Goal: Task Accomplishment & Management: Use online tool/utility

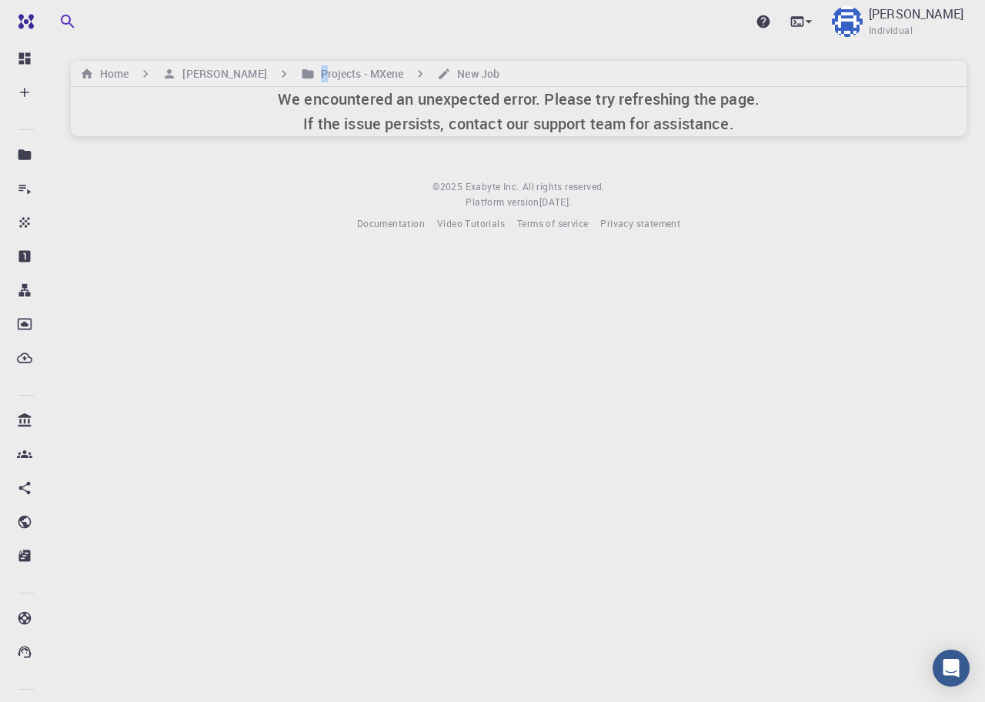
drag, startPoint x: 275, startPoint y: 70, endPoint x: 137, endPoint y: 85, distance: 138.6
click at [315, 70] on h6 "Projects - MXene" at bounding box center [359, 73] width 89 height 17
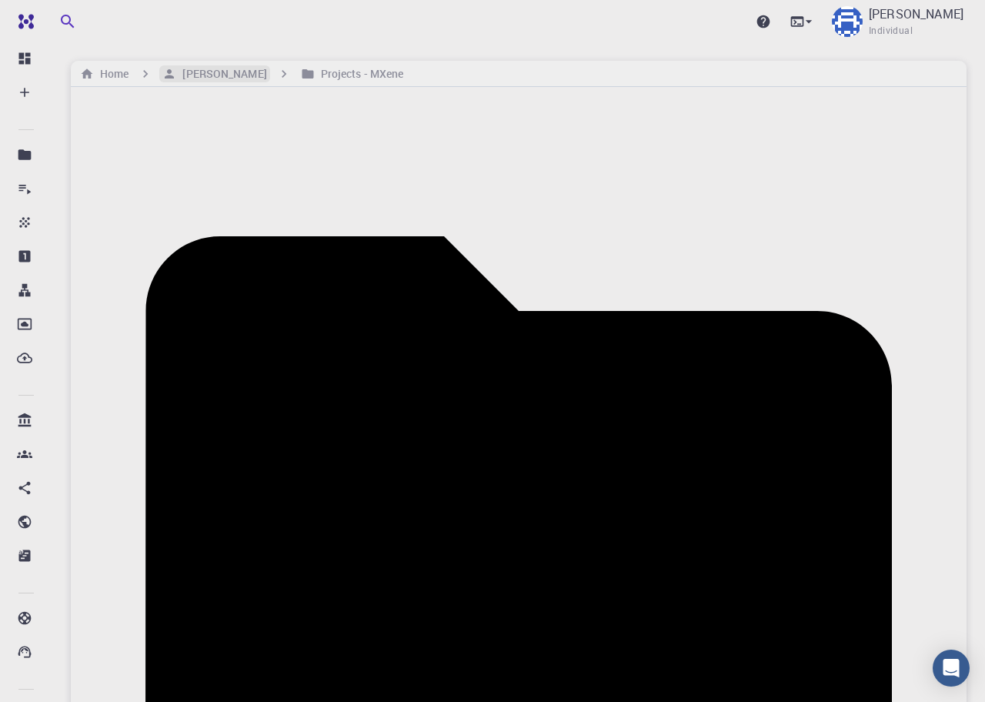
click at [193, 75] on h6 "[PERSON_NAME]" at bounding box center [221, 73] width 90 height 17
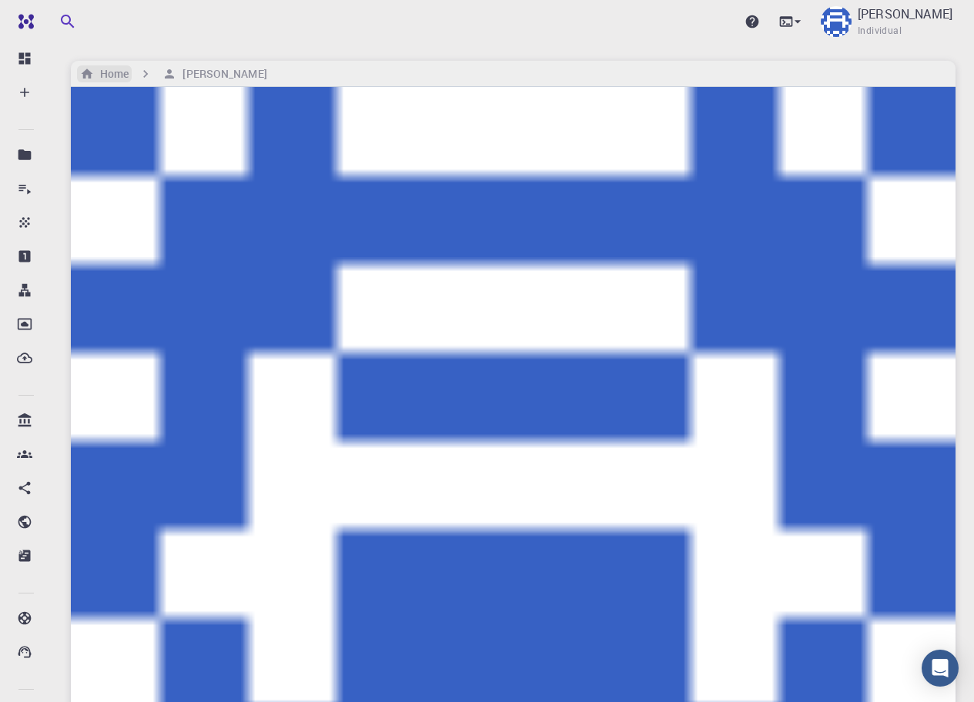
click at [123, 71] on h6 "Home" at bounding box center [111, 73] width 35 height 17
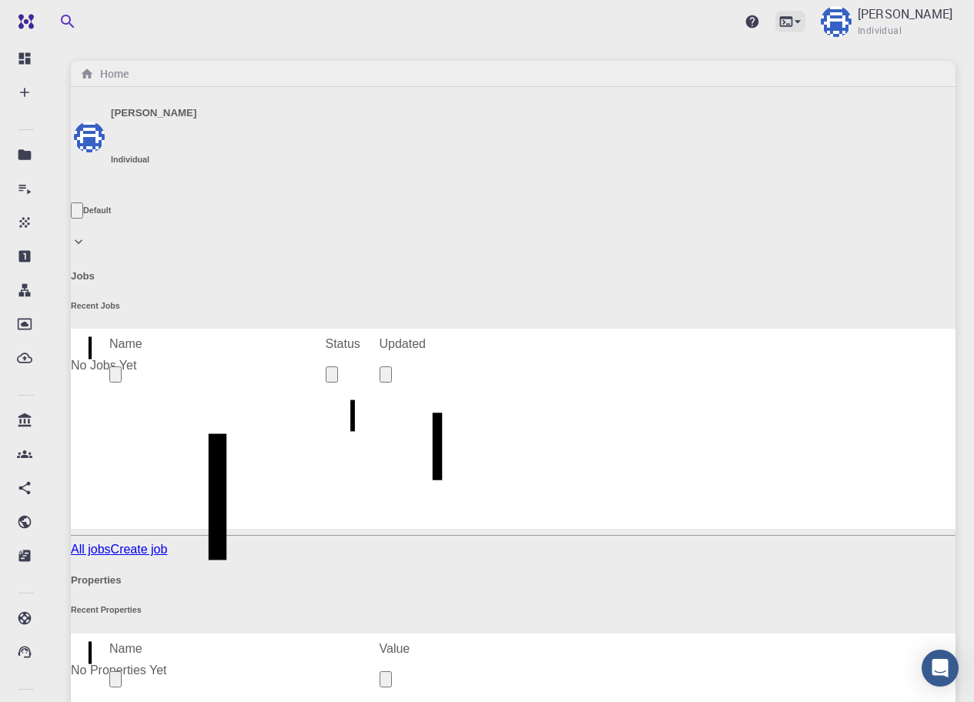
click at [794, 20] on icon at bounding box center [785, 21] width 15 height 15
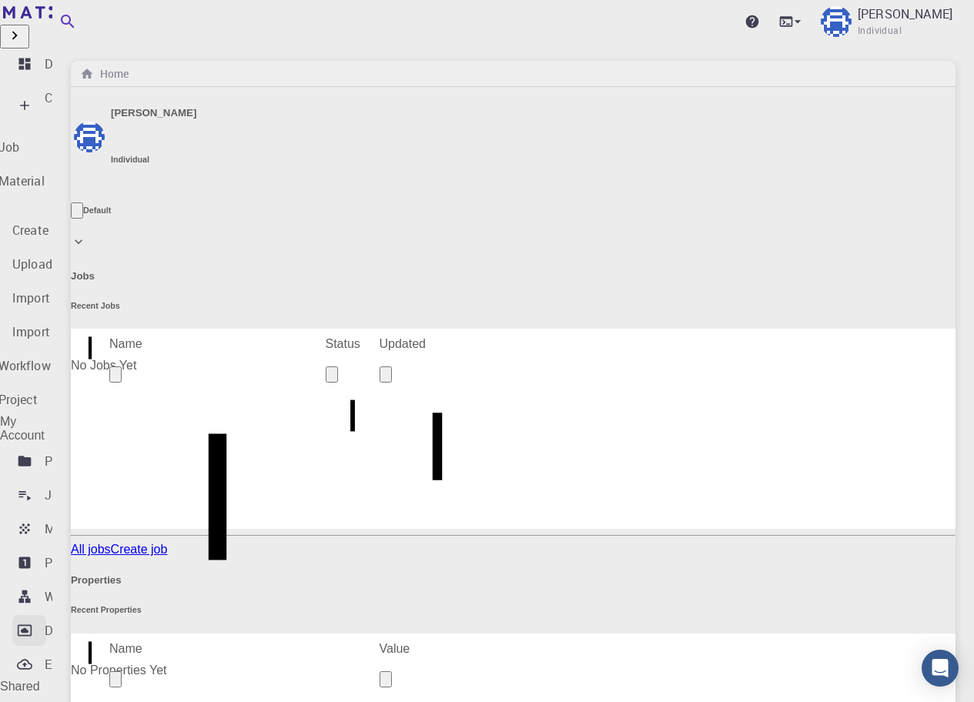
click at [46, 615] on link "Dropbox" at bounding box center [29, 630] width 34 height 31
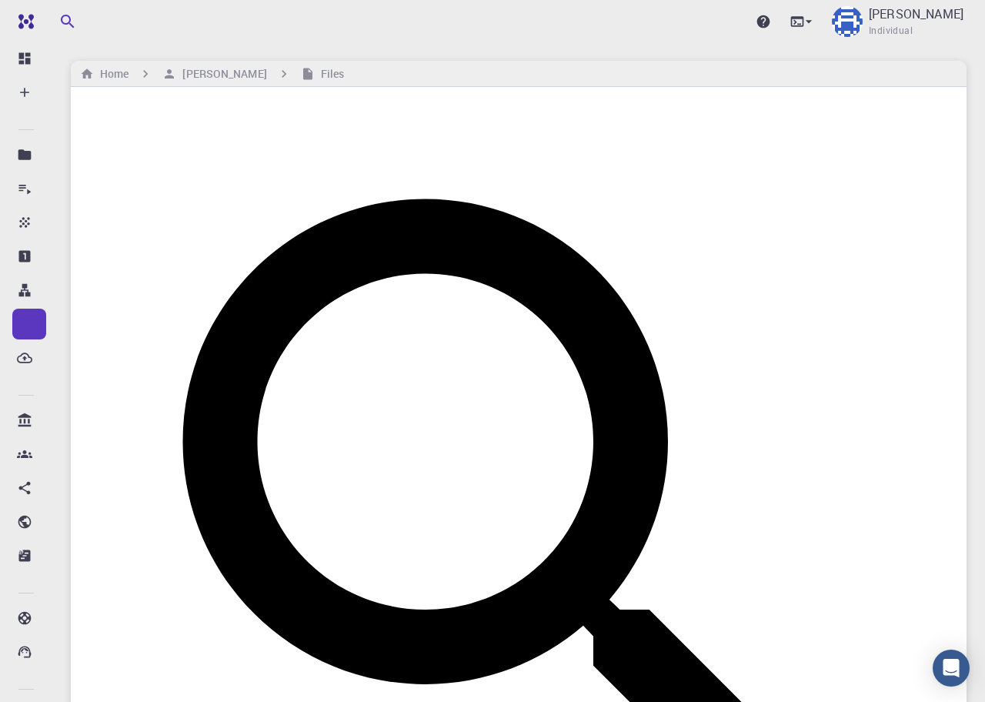
click at [864, 158] on span "Upload File" at bounding box center [871, 164] width 62 height 13
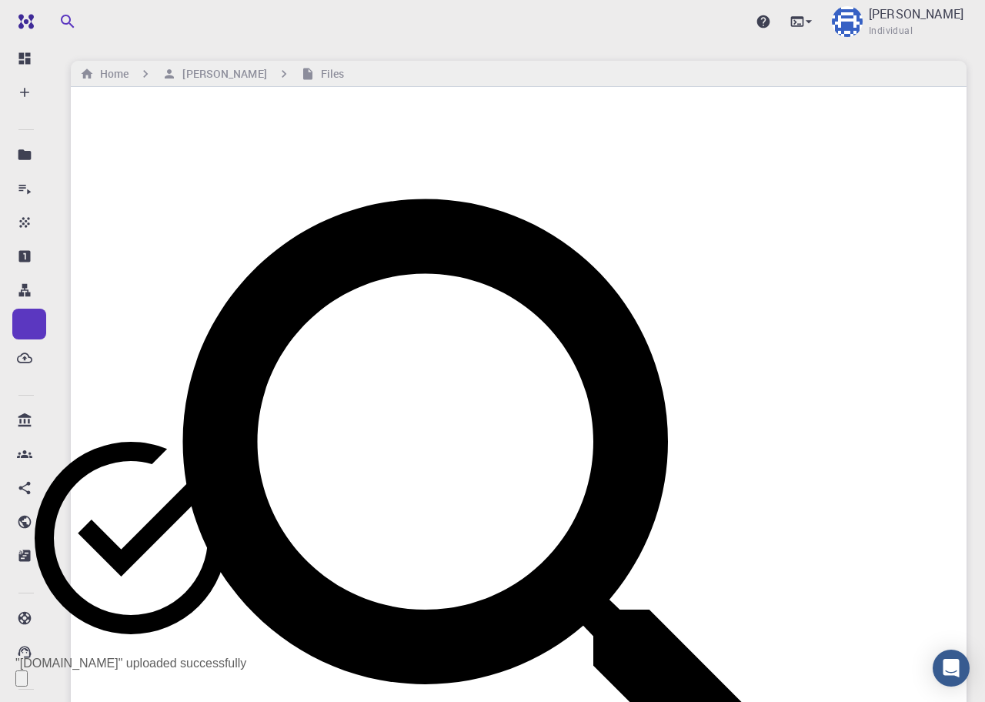
click at [865, 158] on span "Upload File" at bounding box center [871, 164] width 62 height 13
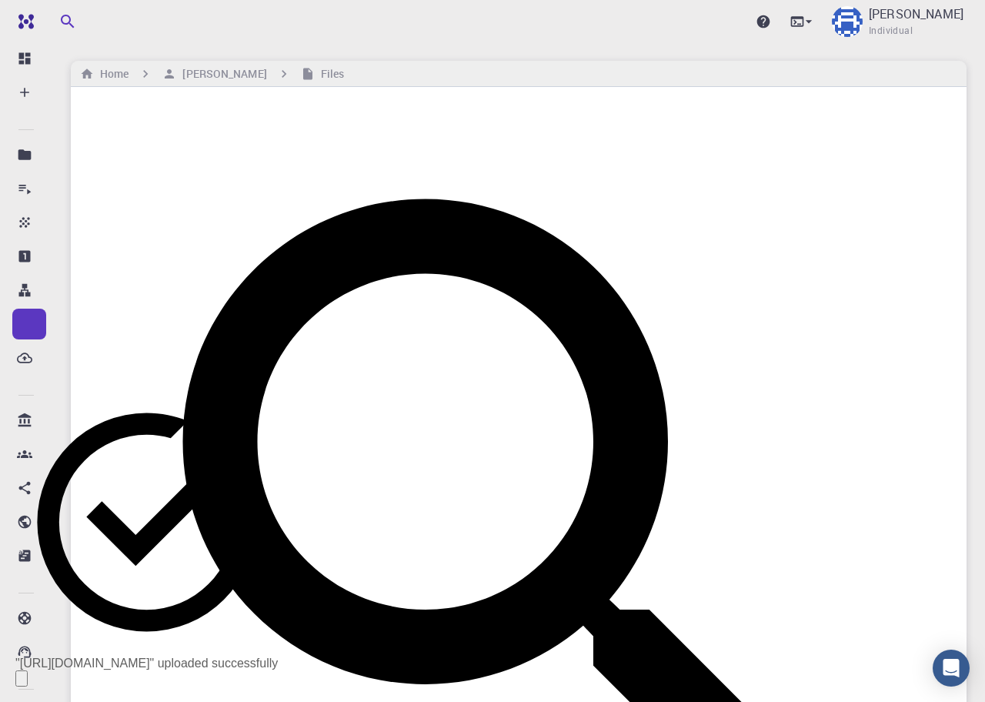
click at [36, 686] on icon "Close" at bounding box center [30, 691] width 11 height 11
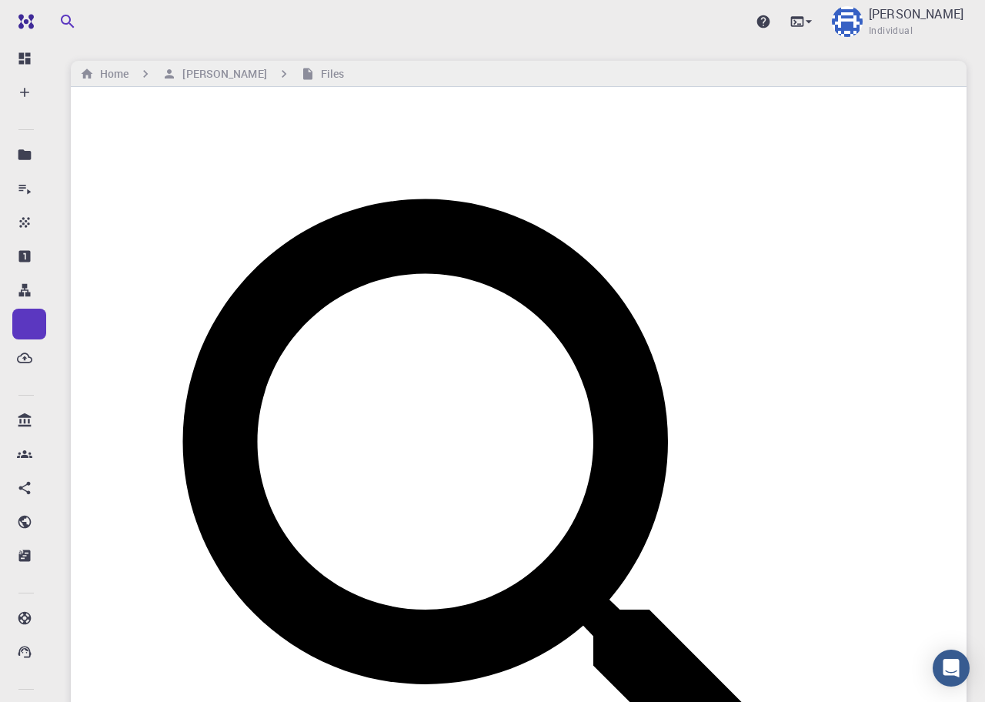
click at [805, 22] on icon at bounding box center [797, 21] width 15 height 15
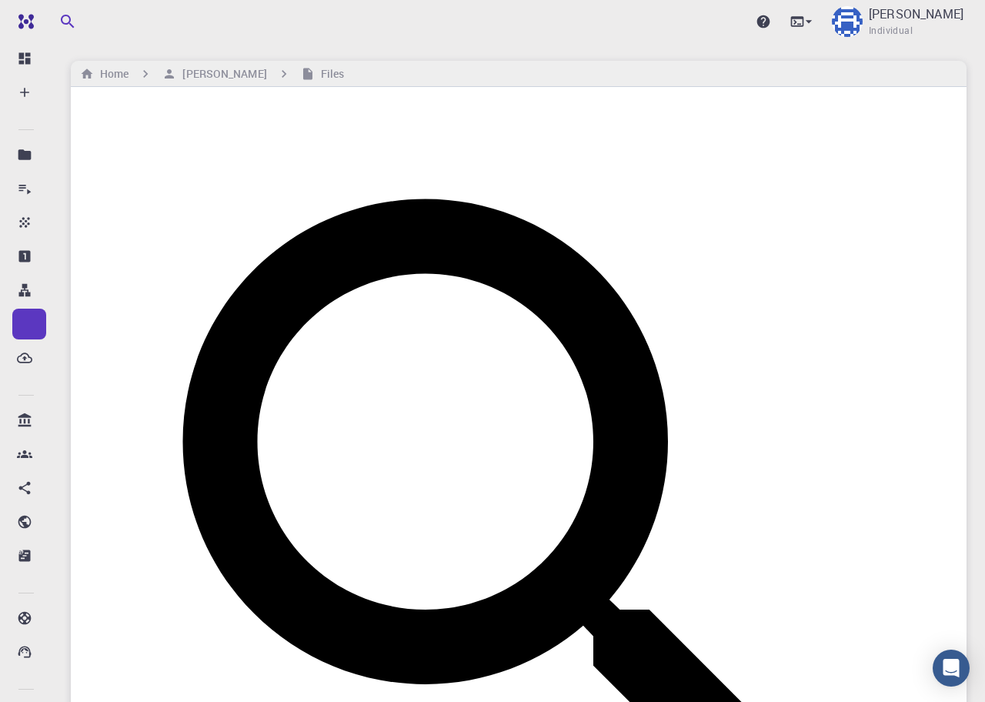
click at [868, 158] on span "Upload File" at bounding box center [871, 164] width 62 height 13
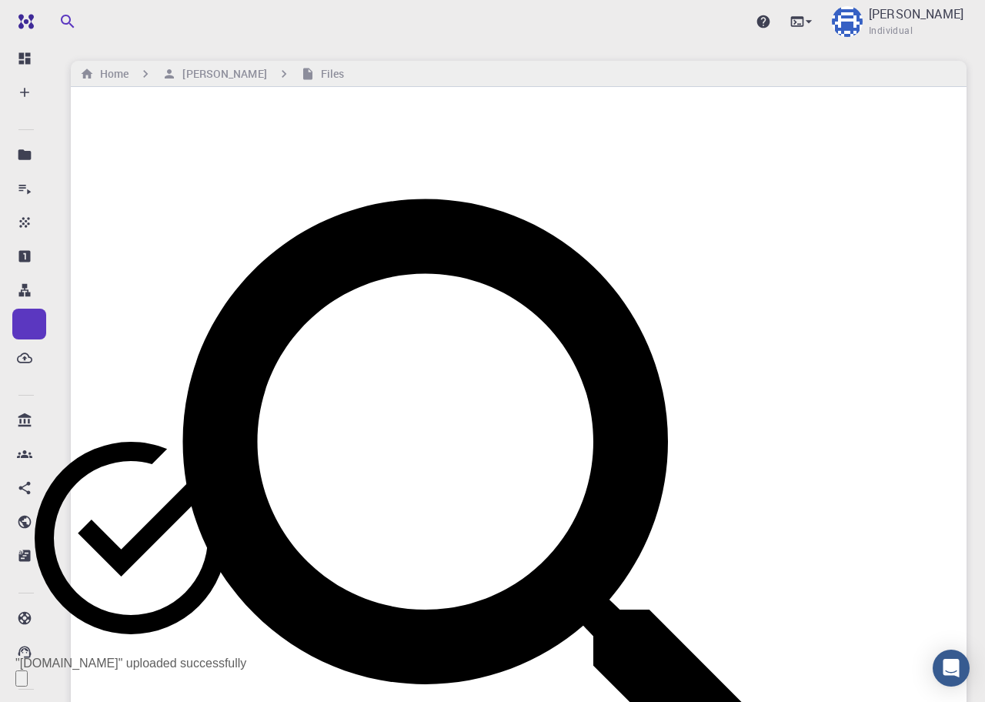
click at [36, 686] on icon "Close" at bounding box center [30, 691] width 11 height 11
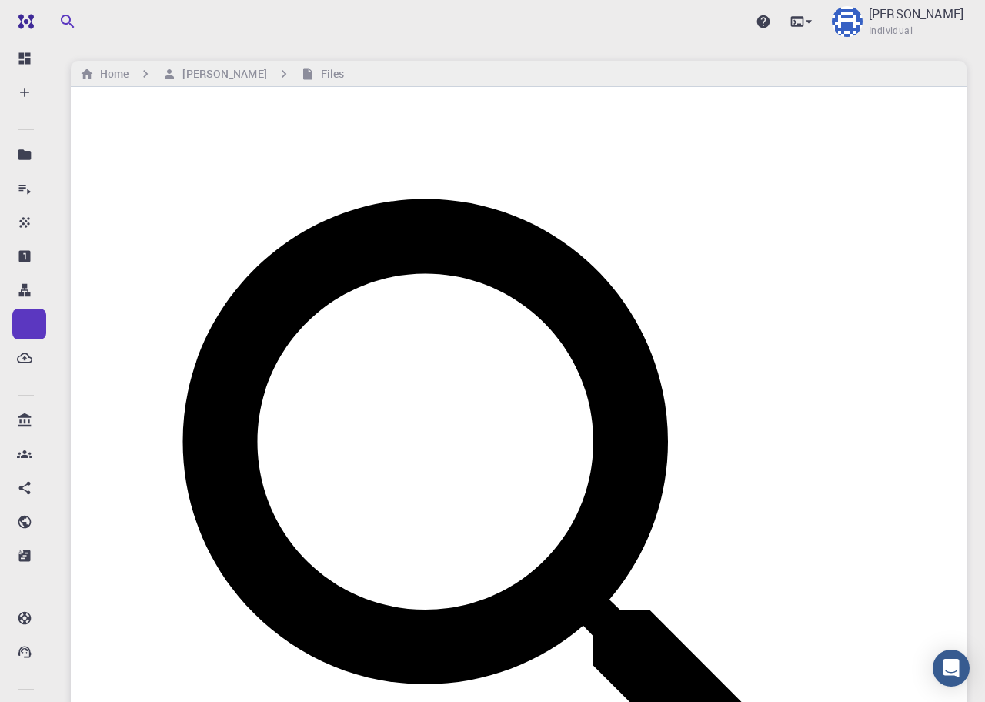
click at [805, 24] on icon at bounding box center [797, 21] width 15 height 15
